Goal: Complete application form

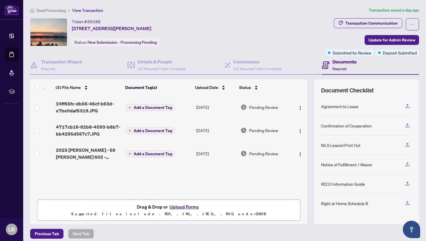
scroll to position [4, 0]
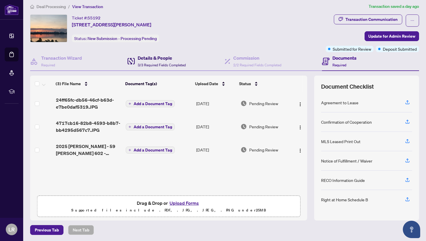
click at [156, 64] on span "3/3 Required Fields Completed" at bounding box center [162, 65] width 48 height 4
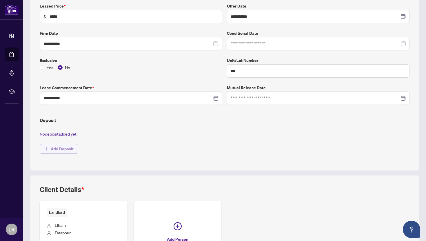
click at [58, 144] on span "Add Deposit" at bounding box center [62, 148] width 23 height 9
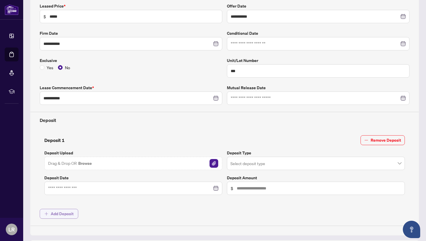
scroll to position [109, 0]
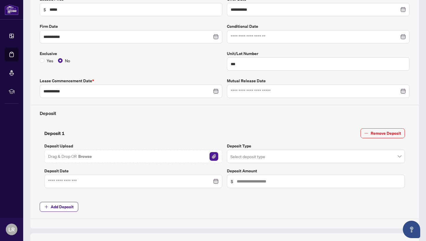
click at [77, 158] on span "Drag & Drop OR Browse" at bounding box center [70, 157] width 44 height 8
click at [212, 156] on img "button" at bounding box center [214, 156] width 9 height 9
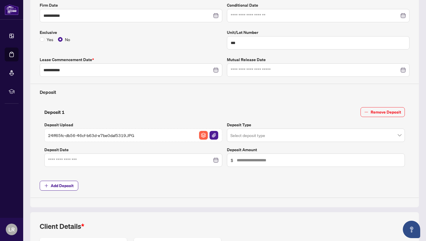
scroll to position [139, 0]
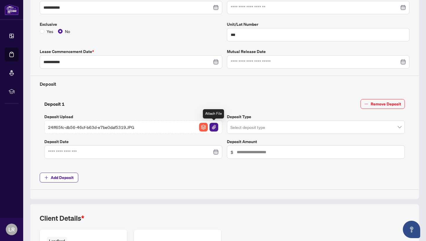
click at [216, 126] on img "button" at bounding box center [214, 127] width 9 height 9
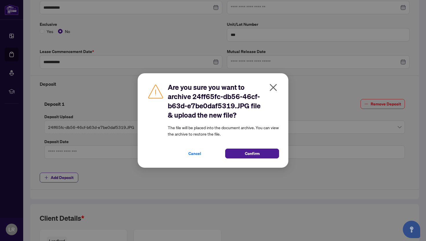
click at [274, 87] on icon "close" at bounding box center [273, 87] width 7 height 7
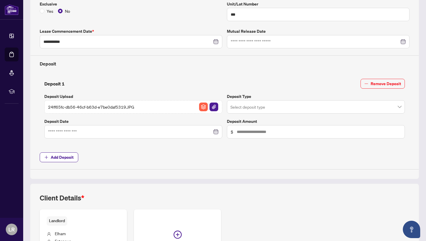
scroll to position [161, 0]
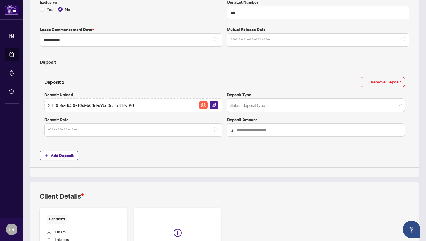
click at [249, 106] on input "search" at bounding box center [314, 106] width 166 height 13
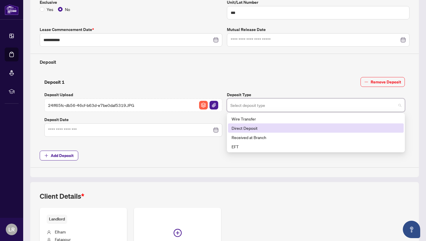
click at [243, 128] on div "Direct Deposit" at bounding box center [316, 128] width 169 height 6
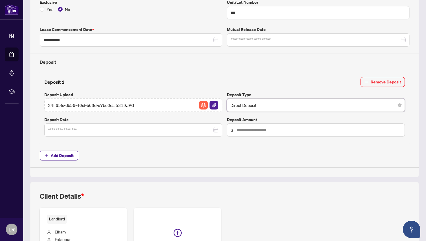
scroll to position [161, 0]
click at [65, 154] on span "Add Deposit" at bounding box center [62, 155] width 23 height 9
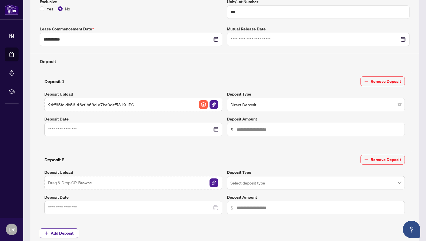
scroll to position [0, 0]
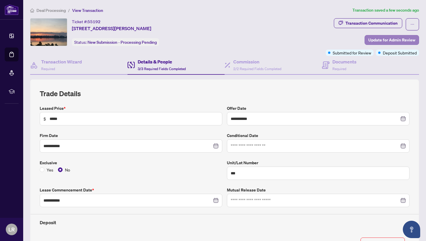
click at [383, 41] on span "Update for Admin Review" at bounding box center [392, 39] width 47 height 9
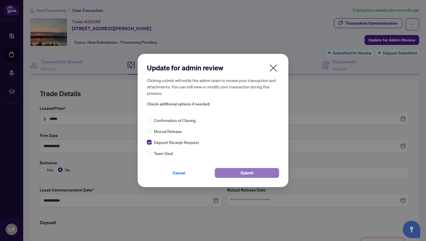
click at [243, 169] on span "Submit" at bounding box center [247, 173] width 13 height 9
